Goal: Task Accomplishment & Management: Complete application form

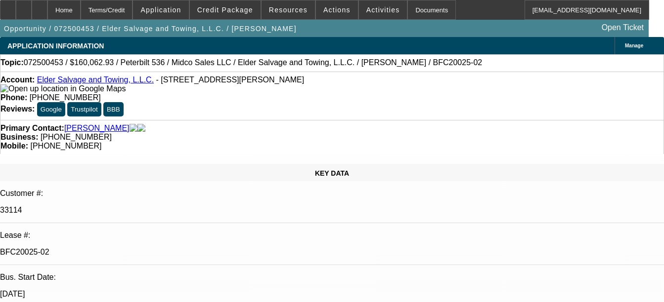
select select "0"
select select "3"
select select "0"
select select "6"
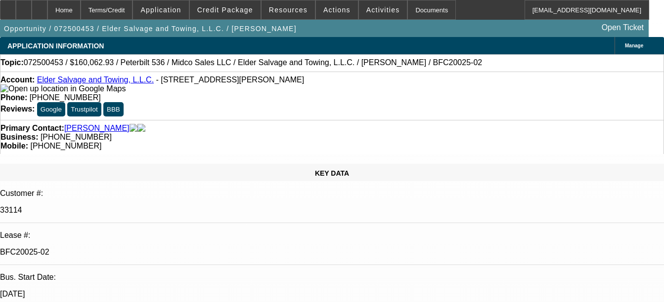
select select "0"
select select "3"
select select "0"
select select "6"
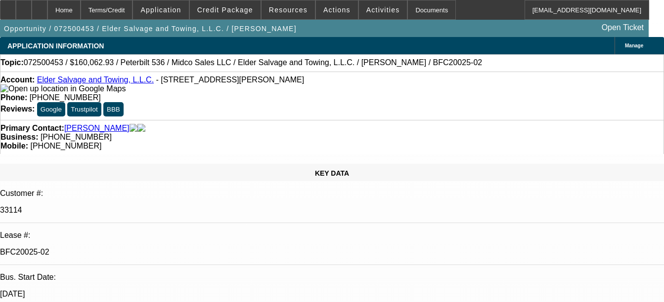
select select "0"
select select "3"
select select "0"
select select "6"
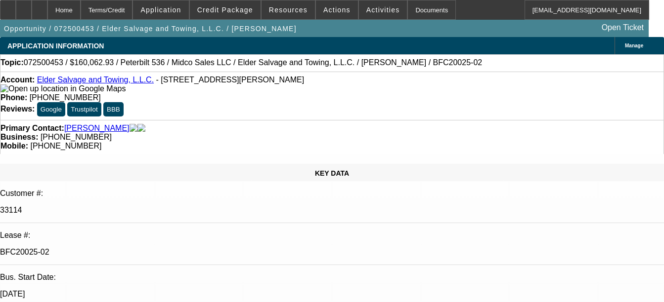
select select "0"
select select "3"
select select "0"
select select "6"
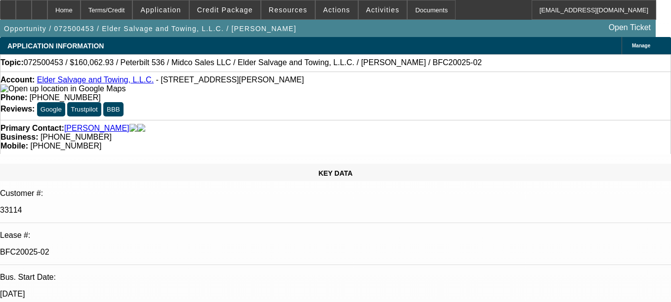
select select "0"
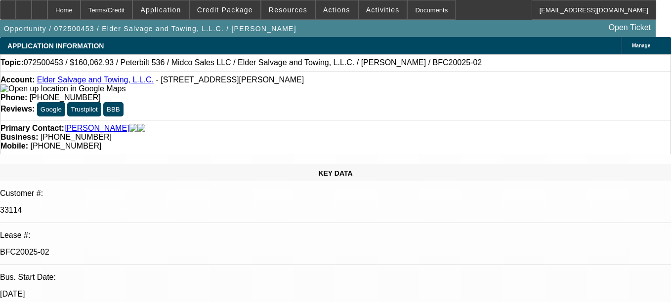
select select "0"
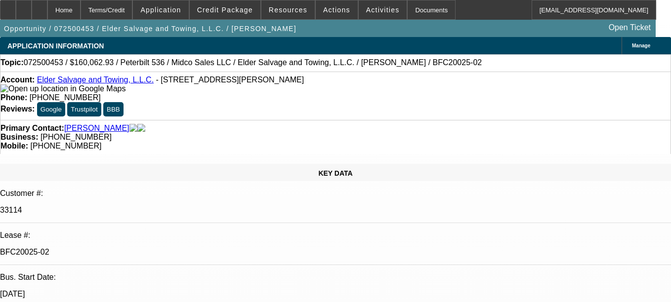
select select "0"
select select "1"
select select "3"
select select "6"
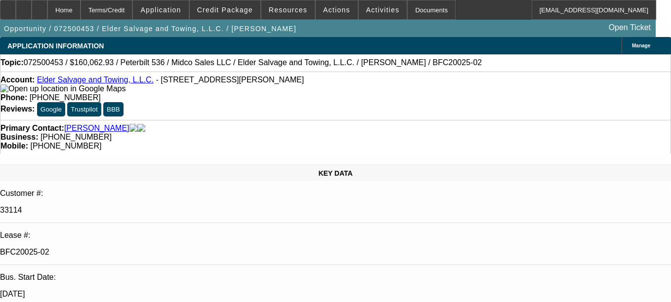
select select "1"
select select "3"
select select "6"
select select "1"
select select "3"
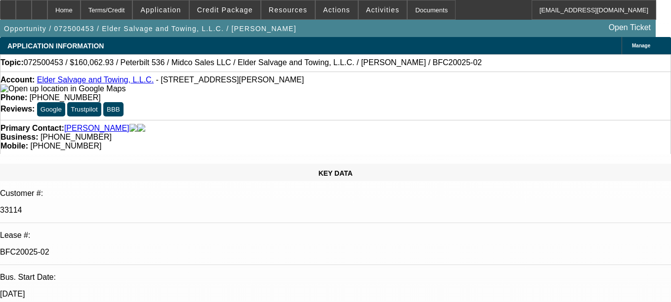
select select "6"
select select "1"
select select "3"
select select "6"
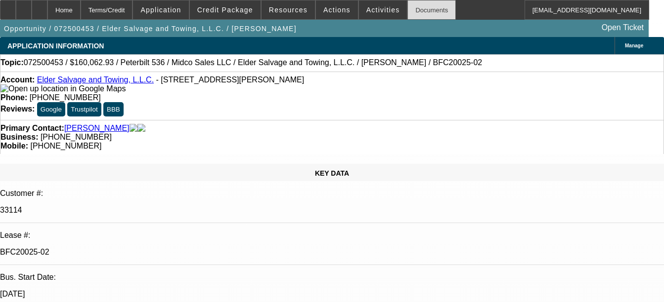
click at [413, 11] on div "Documents" at bounding box center [431, 10] width 48 height 20
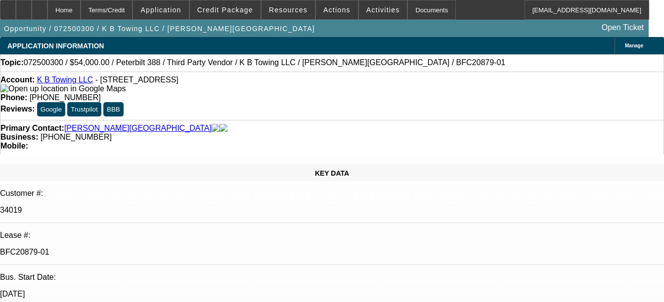
select select "0"
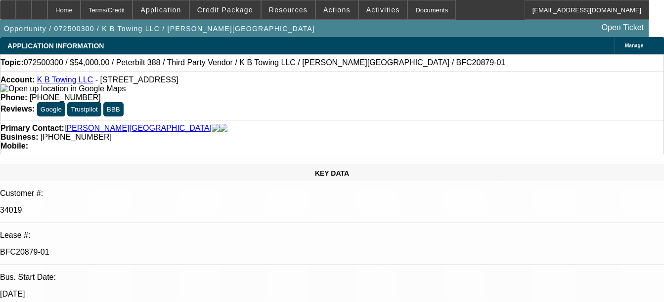
select select "0"
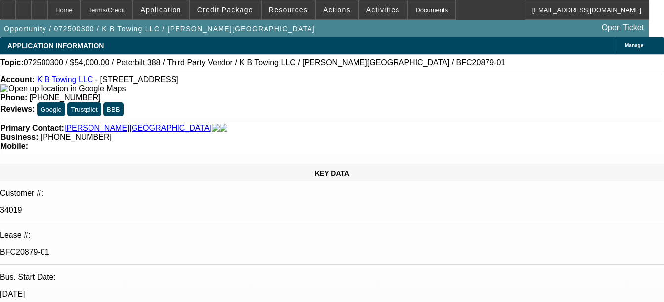
select select "0"
select select "1"
select select "6"
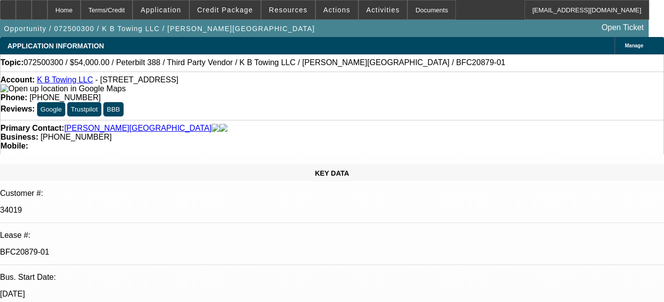
select select "1"
select select "6"
select select "1"
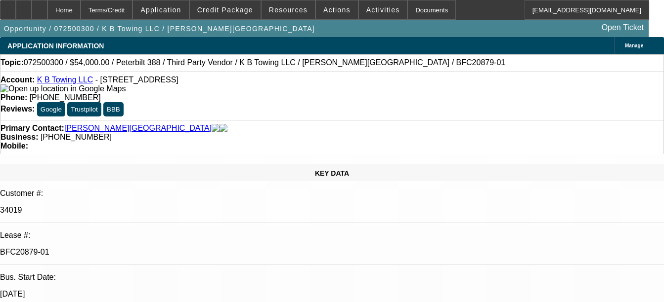
select select "6"
select select "1"
select select "6"
click at [421, 15] on div "Documents" at bounding box center [431, 10] width 48 height 20
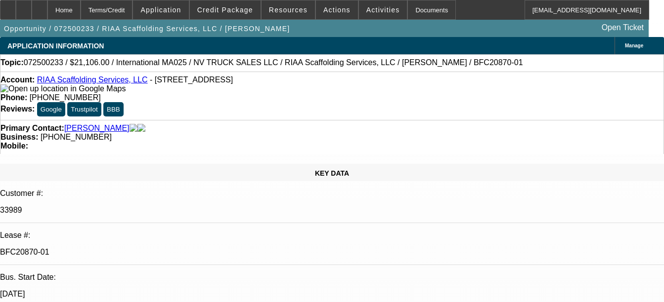
select select "0"
select select "0.1"
select select "0"
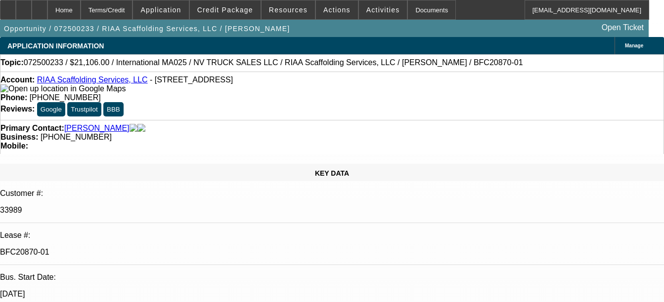
select select "0"
select select "0.1"
select select "0"
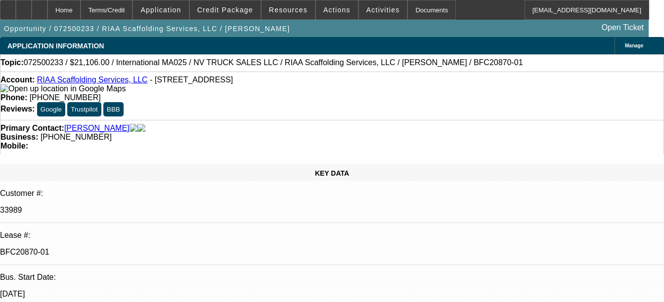
select select "0"
select select "0.1"
select select "1"
select select "5"
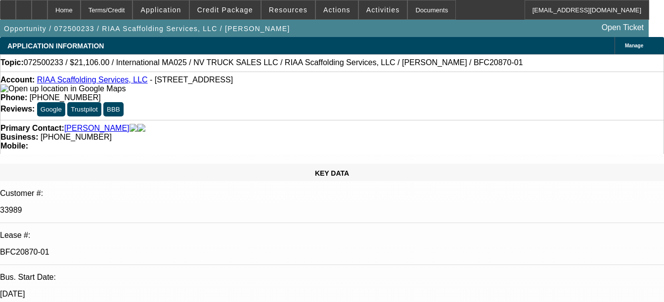
select select "1"
select select "6"
select select "1"
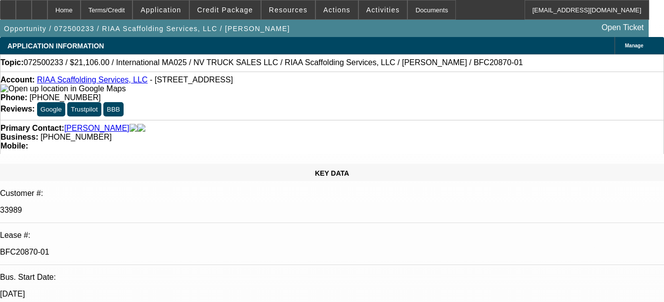
select select "5"
select select "1"
select select "5"
click at [436, 14] on div "Documents" at bounding box center [431, 10] width 48 height 20
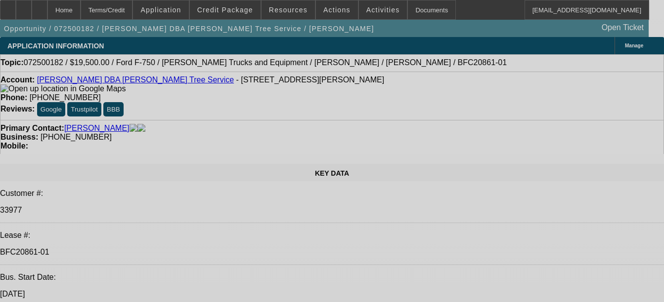
select select "0"
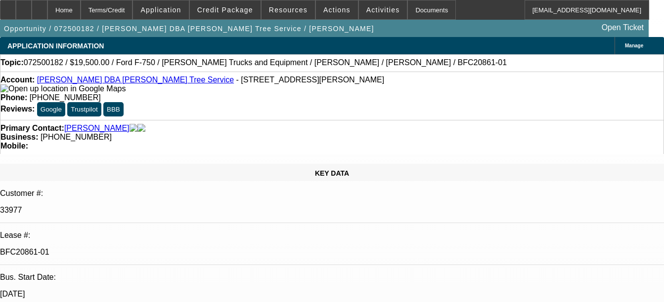
select select "0.1"
select select "0"
select select "0.1"
select select "0"
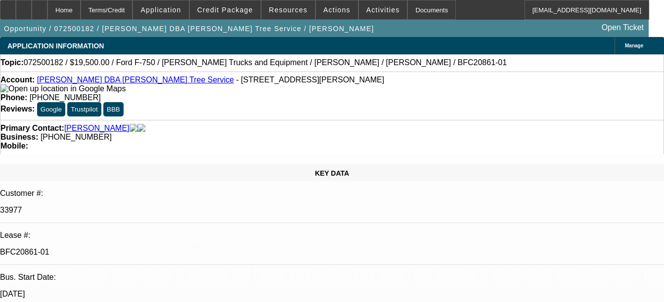
select select "0"
select select "0.1"
select select "0"
select select "2"
select select "0"
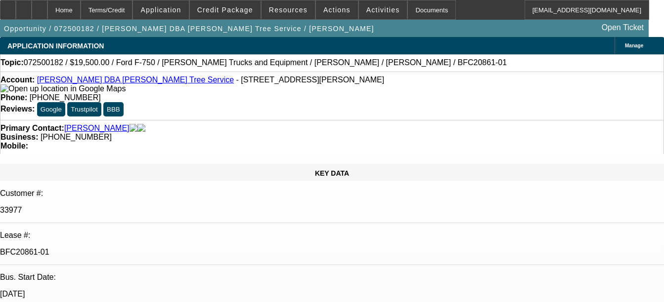
select select "1"
select select "3"
select select "4"
select select "1"
select select "3"
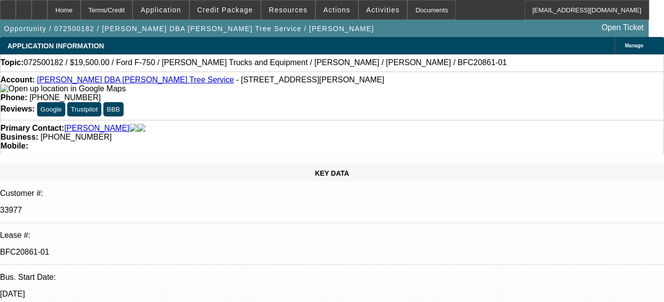
select select "4"
select select "1"
select select "3"
select select "4"
select select "1"
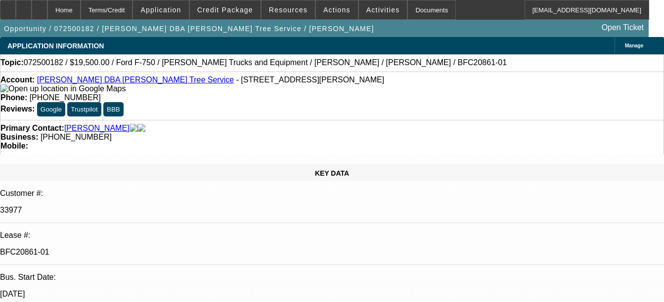
select select "2"
select select "6"
click at [417, 12] on div "Documents" at bounding box center [431, 10] width 48 height 20
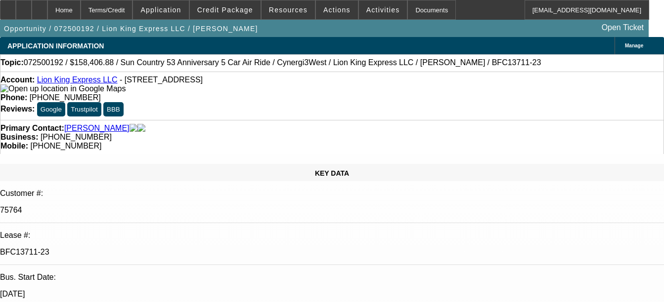
select select "0"
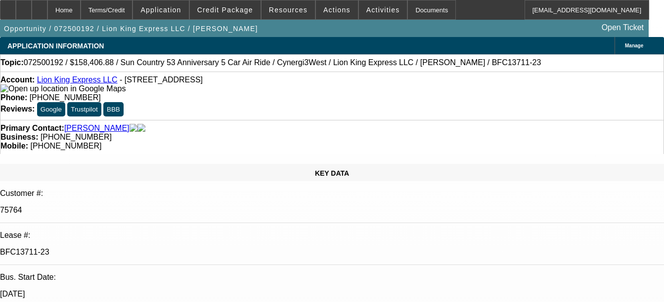
select select "0"
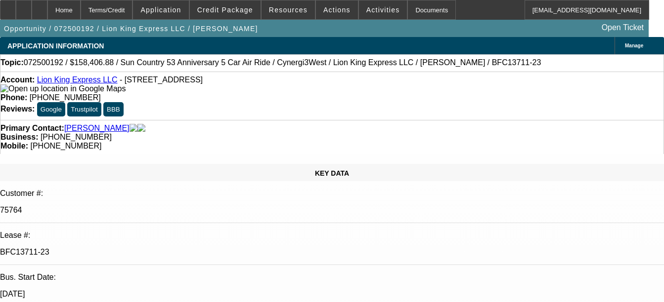
select select "0"
select select "1"
select select "6"
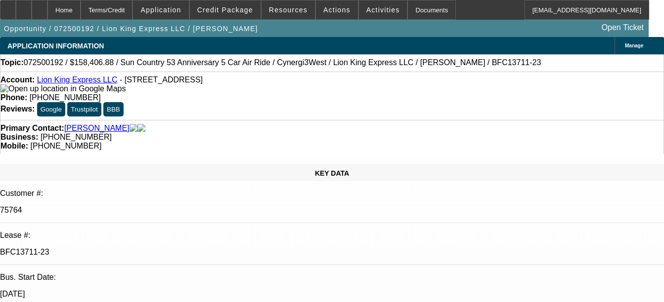
select select "1"
select select "6"
select select "1"
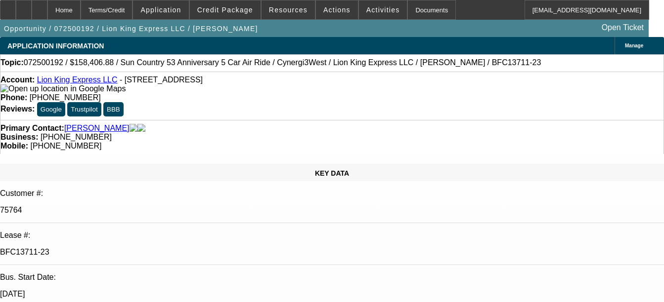
select select "6"
select select "1"
select select "6"
click at [417, 12] on div "Documents" at bounding box center [431, 10] width 48 height 20
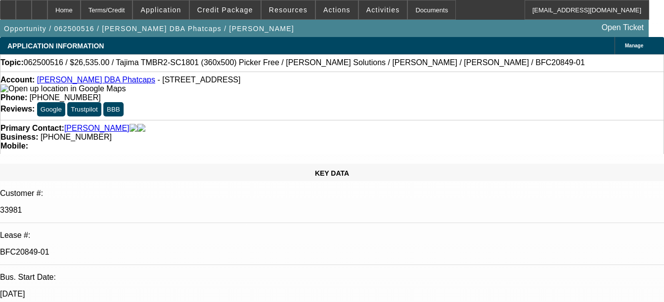
select select "0"
select select "0.1"
select select "0"
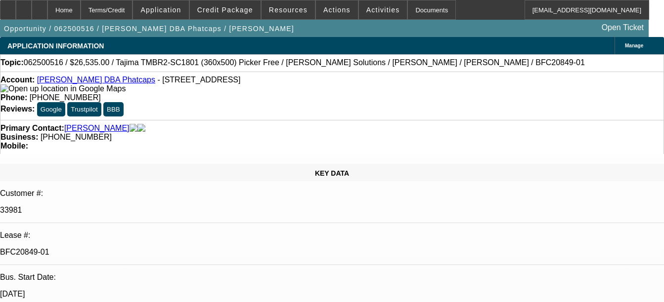
select select "0.1"
select select "0"
select select "0.1"
select select "0"
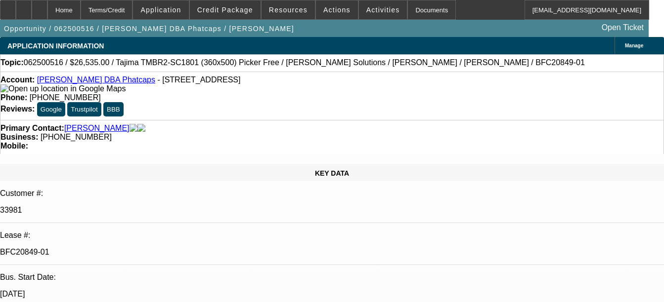
select select "0"
select select "0.1"
select select "1"
select select "5"
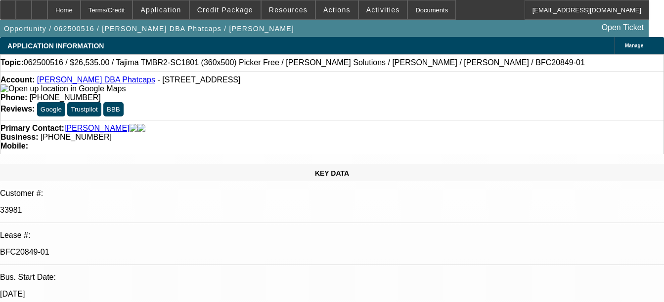
select select "1"
select select "5"
select select "1"
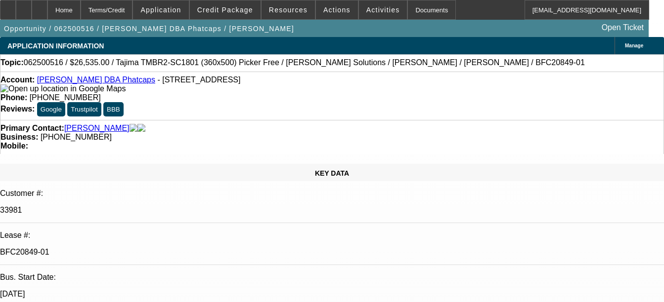
select select "5"
select select "1"
select select "5"
click at [420, 15] on div "Documents" at bounding box center [431, 10] width 48 height 20
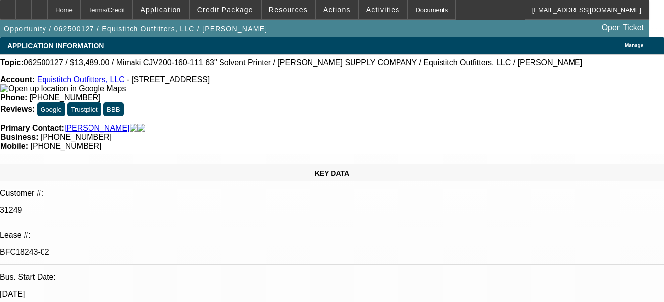
select select "0"
select select "6"
select select "0"
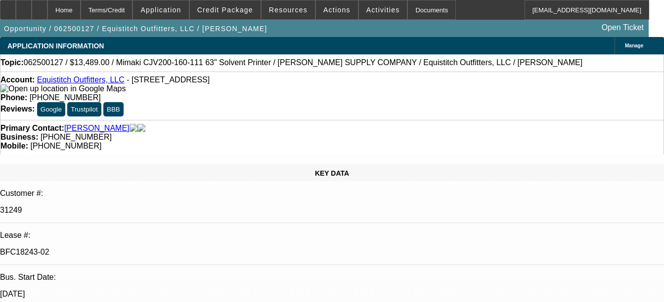
select select "0"
select select "6"
select select "0"
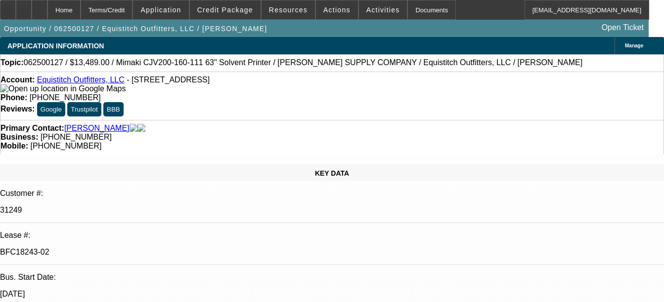
select select "0"
select select "6"
click at [423, 4] on div "Documents" at bounding box center [431, 10] width 48 height 20
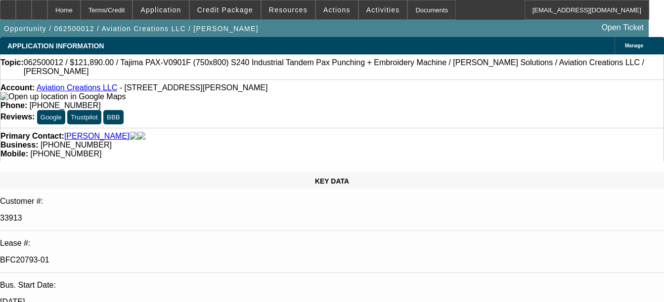
select select "0"
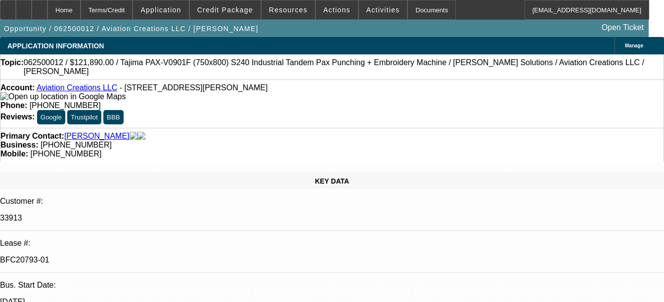
select select "0.1"
select select "0"
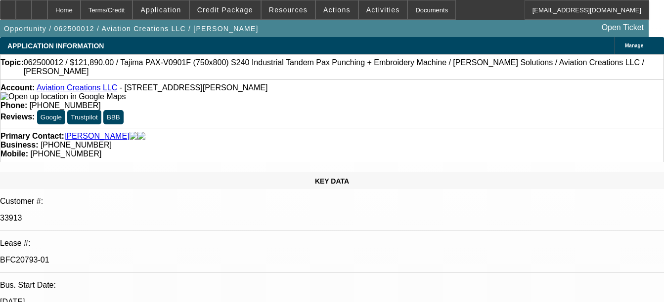
select select "0"
select select "0.1"
select select "1"
select select "6"
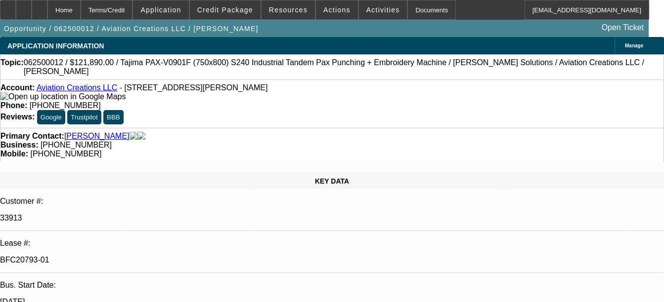
select select "1"
select select "4"
select select "1"
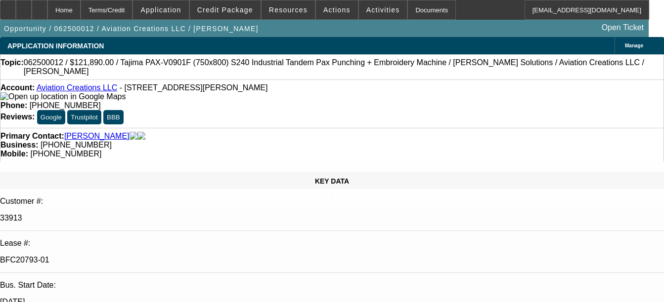
select select "6"
select select "1"
select select "4"
click at [414, 17] on div "Documents" at bounding box center [431, 10] width 48 height 20
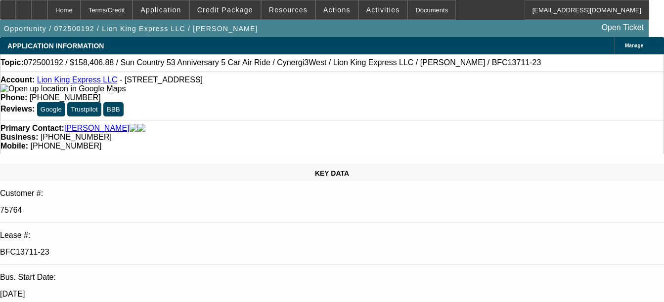
select select "0"
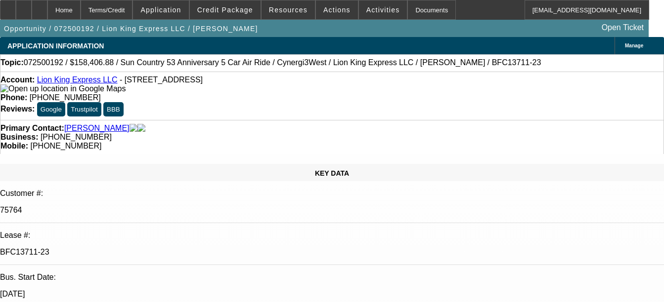
select select "0"
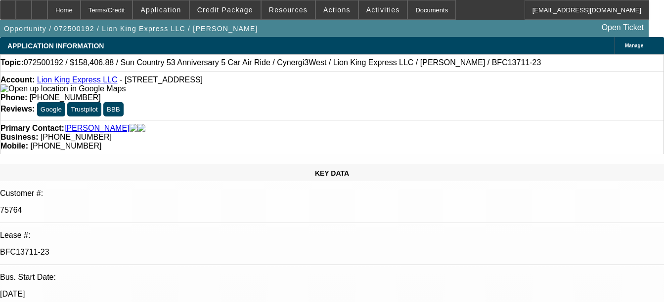
select select "0"
select select "1"
select select "6"
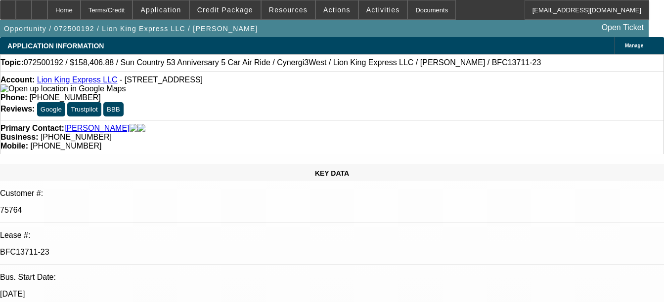
select select "1"
select select "6"
select select "1"
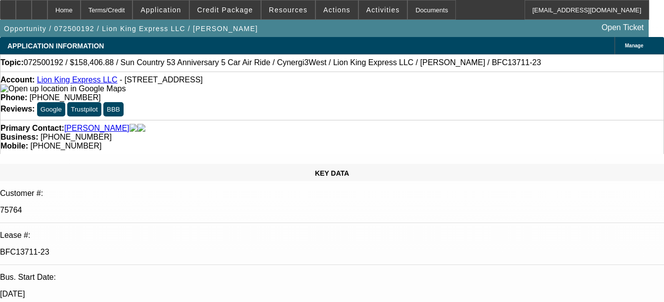
select select "6"
select select "1"
select select "6"
